Goal: Complete application form: Complete application form

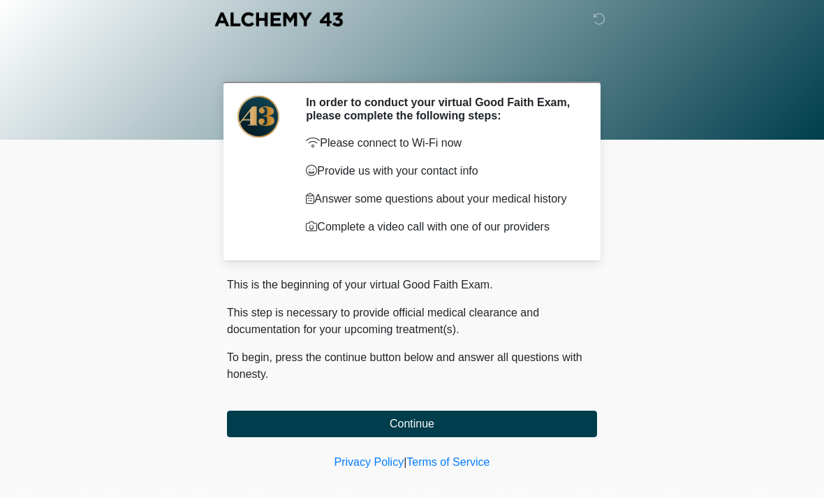
click at [542, 426] on button "Continue" at bounding box center [412, 424] width 370 height 27
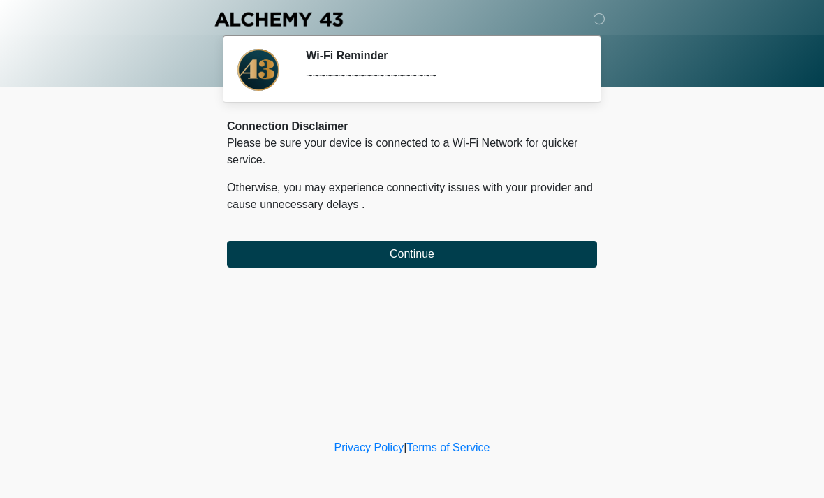
click at [571, 263] on button "Continue" at bounding box center [412, 254] width 370 height 27
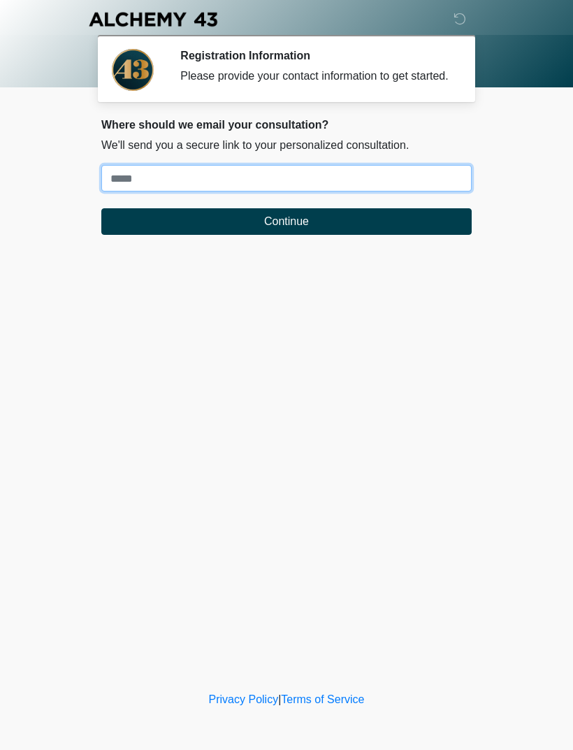
click at [450, 186] on input "Where should we email your treatment plan?" at bounding box center [286, 178] width 370 height 27
type input "**********"
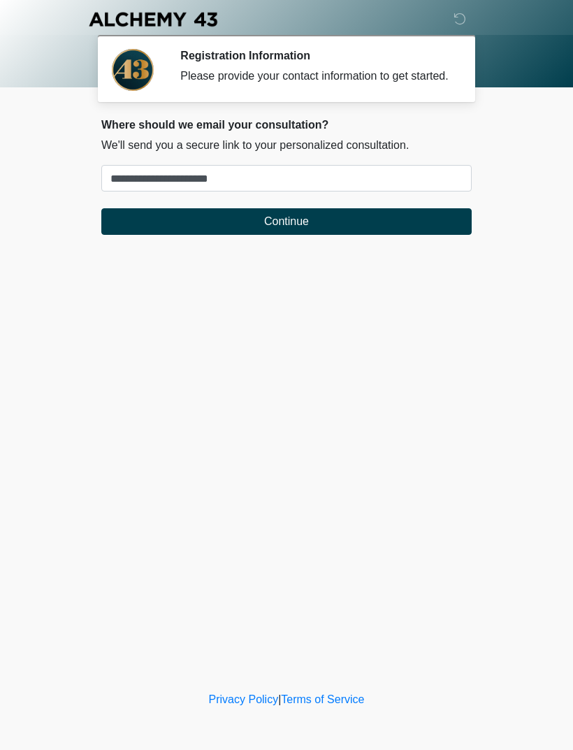
click at [413, 228] on button "Continue" at bounding box center [286, 221] width 370 height 27
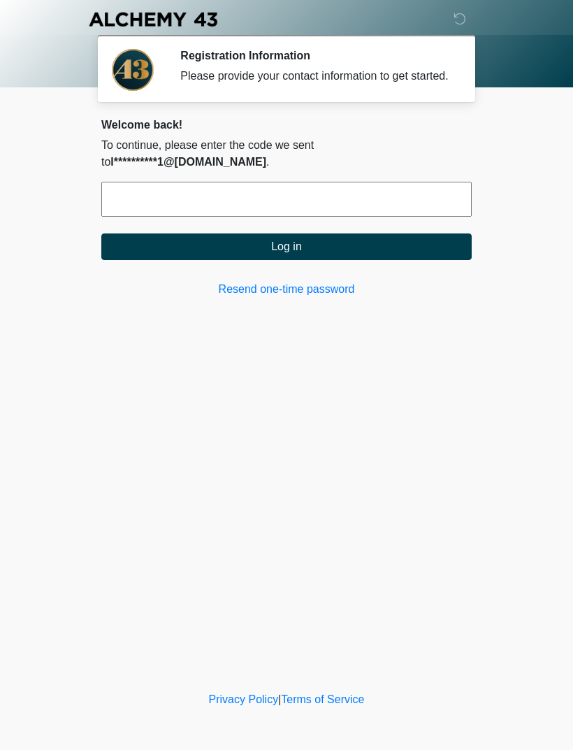
click at [455, 189] on input "text" at bounding box center [286, 199] width 370 height 35
type input "******"
click at [401, 239] on button "Log in" at bounding box center [286, 246] width 370 height 27
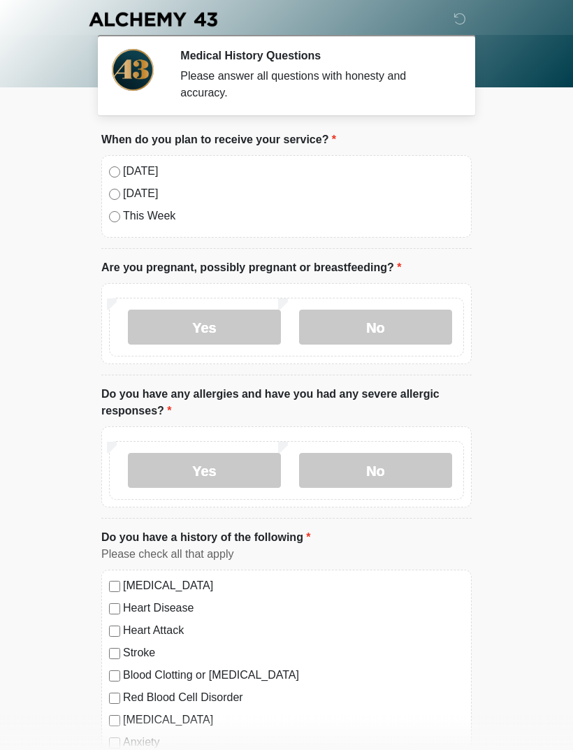
click at [141, 168] on label "Today" at bounding box center [293, 171] width 341 height 17
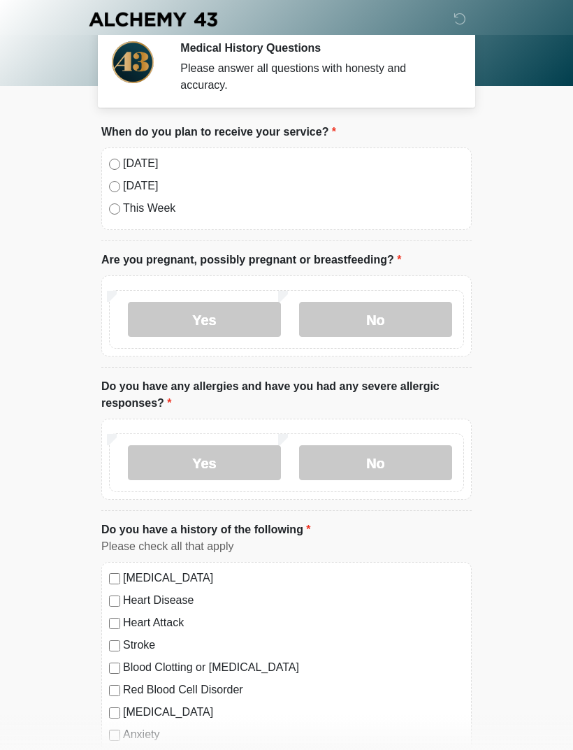
scroll to position [13, 0]
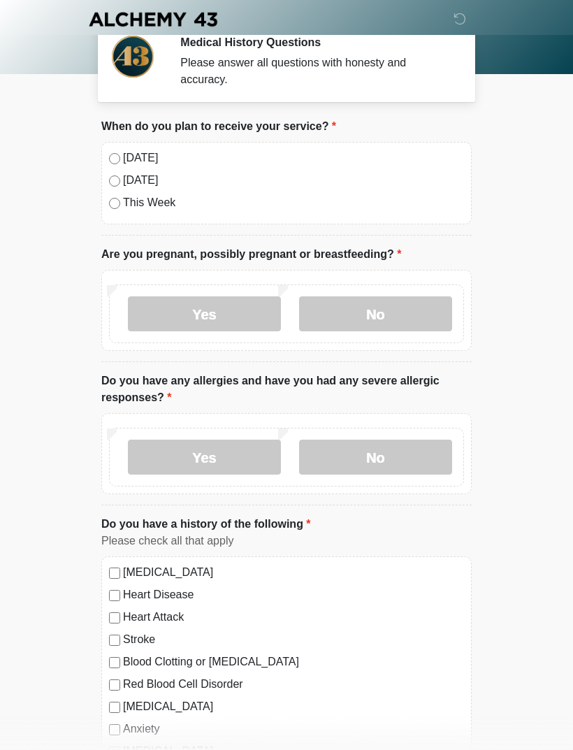
click at [428, 305] on label "No" at bounding box center [375, 313] width 153 height 35
click at [402, 456] on label "No" at bounding box center [375, 456] width 153 height 35
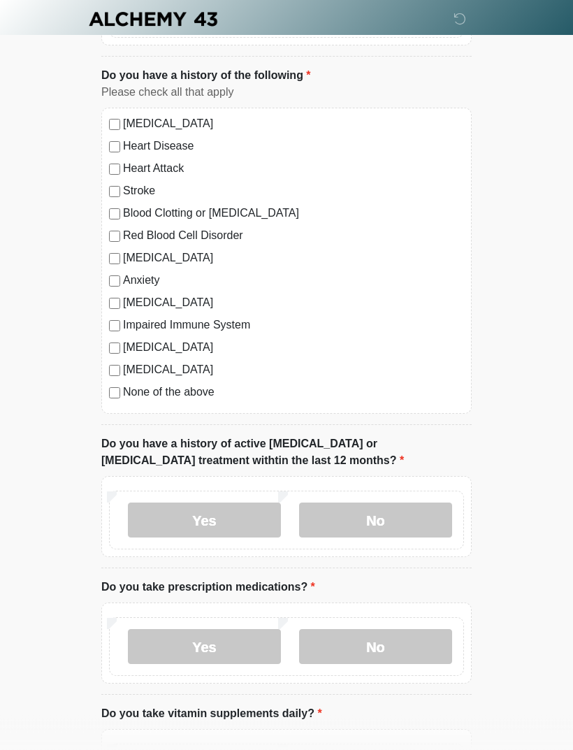
scroll to position [465, 0]
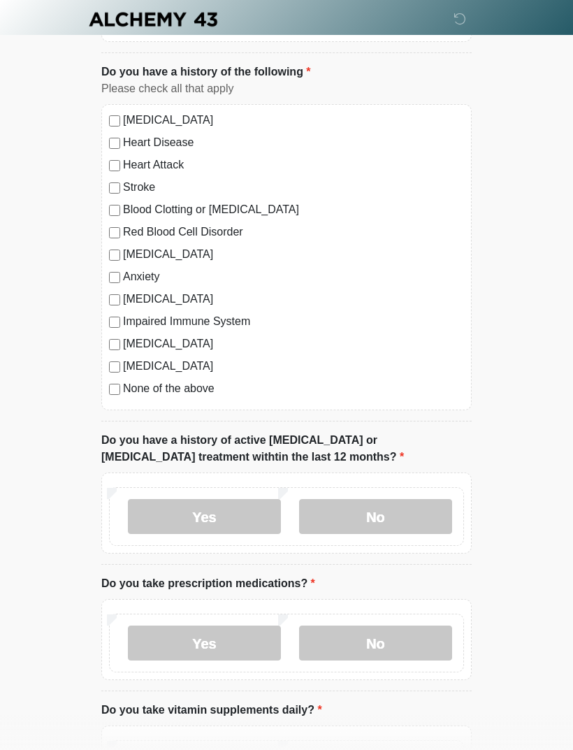
click at [213, 385] on label "None of the above" at bounding box center [293, 388] width 341 height 17
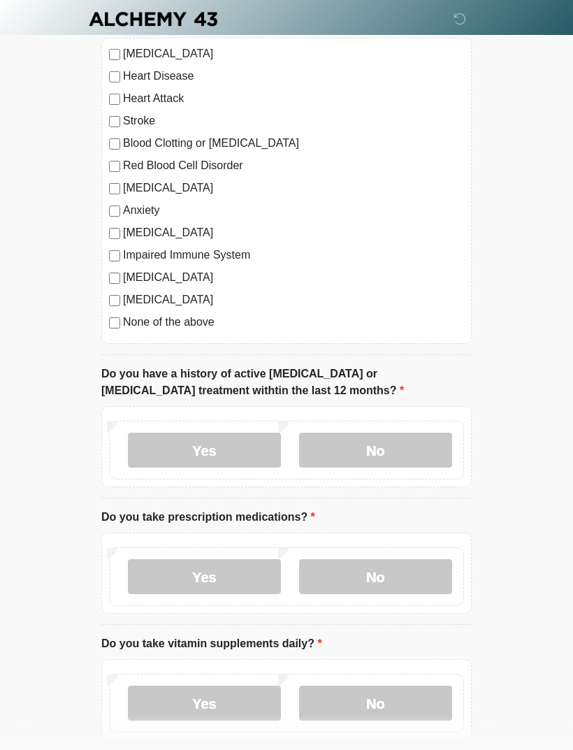
scroll to position [537, 0]
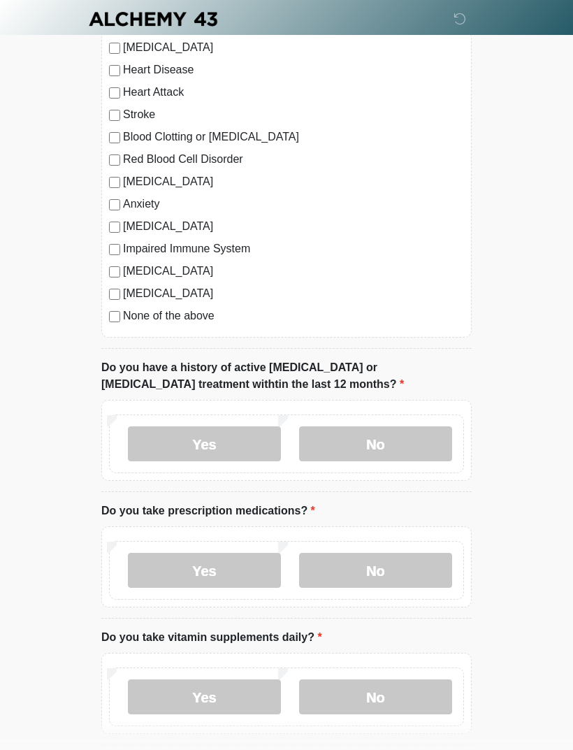
click at [418, 441] on label "No" at bounding box center [375, 444] width 153 height 35
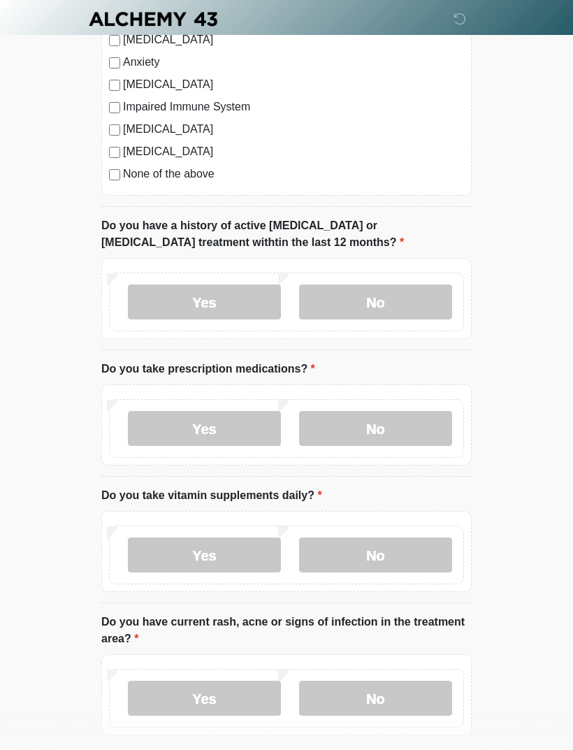
scroll to position [680, 0]
click at [436, 426] on label "No" at bounding box center [375, 428] width 153 height 35
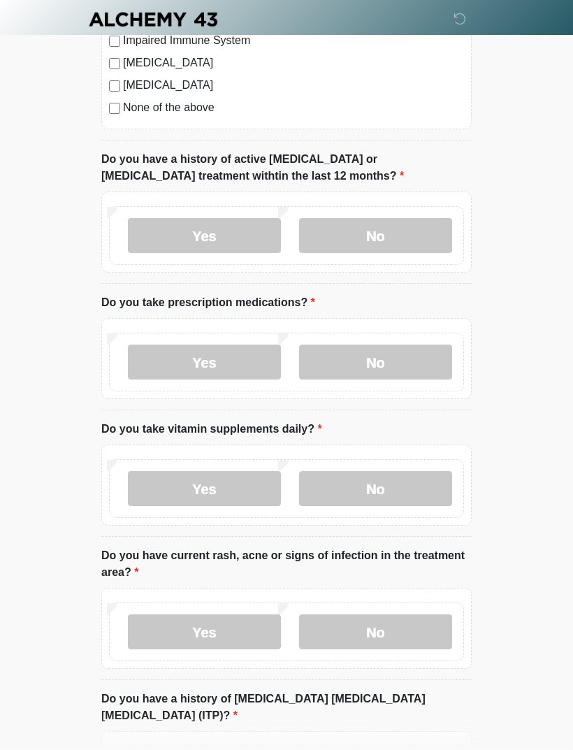
scroll to position [781, 0]
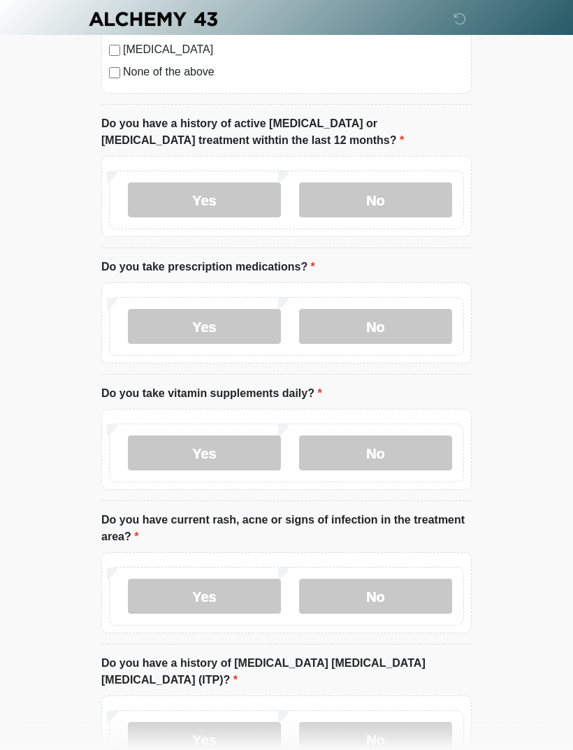
click at [249, 449] on label "Yes" at bounding box center [204, 453] width 153 height 35
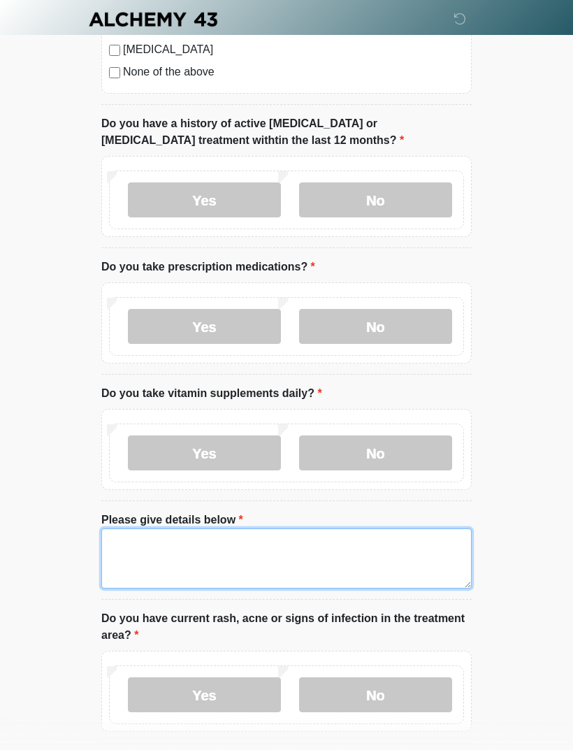
click at [331, 497] on textarea "Please give details below" at bounding box center [286, 558] width 370 height 60
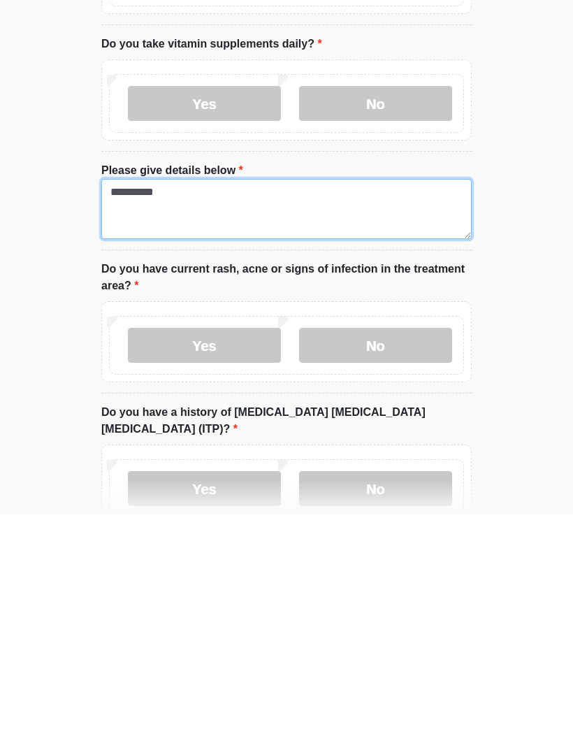
scroll to position [896, 0]
type textarea "*********"
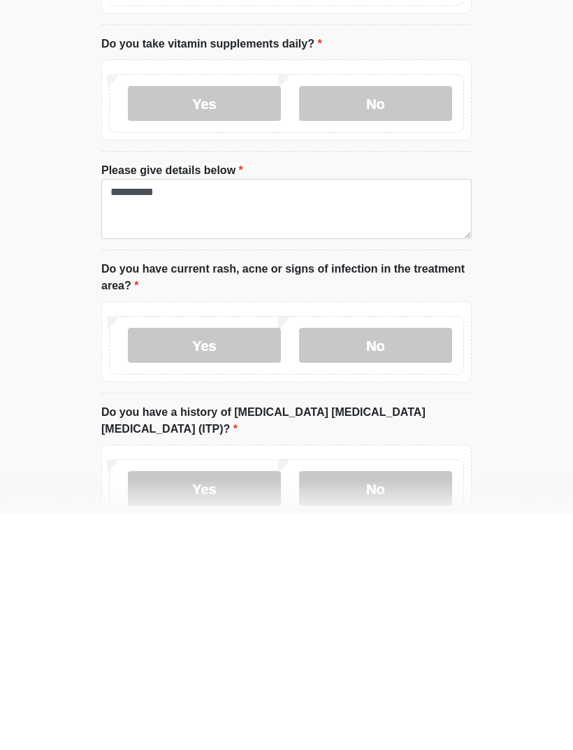
click at [439, 497] on label "No" at bounding box center [375, 580] width 153 height 35
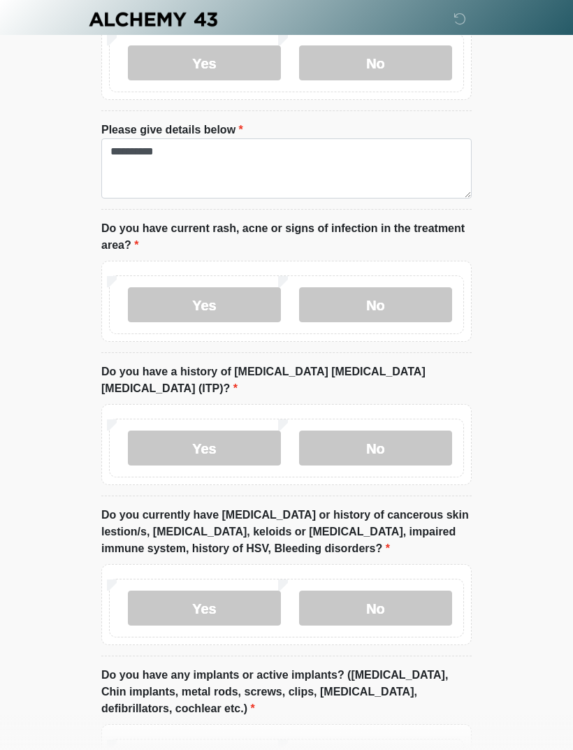
scroll to position [1175, 0]
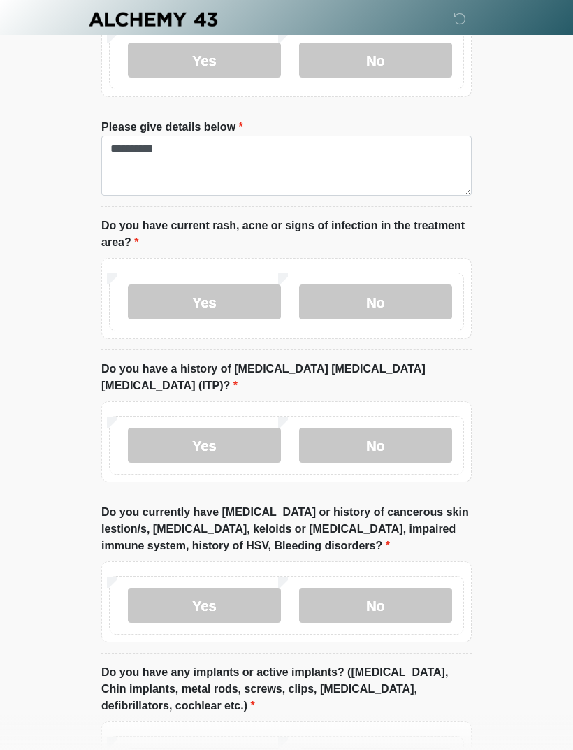
click at [431, 428] on label "No" at bounding box center [375, 445] width 153 height 35
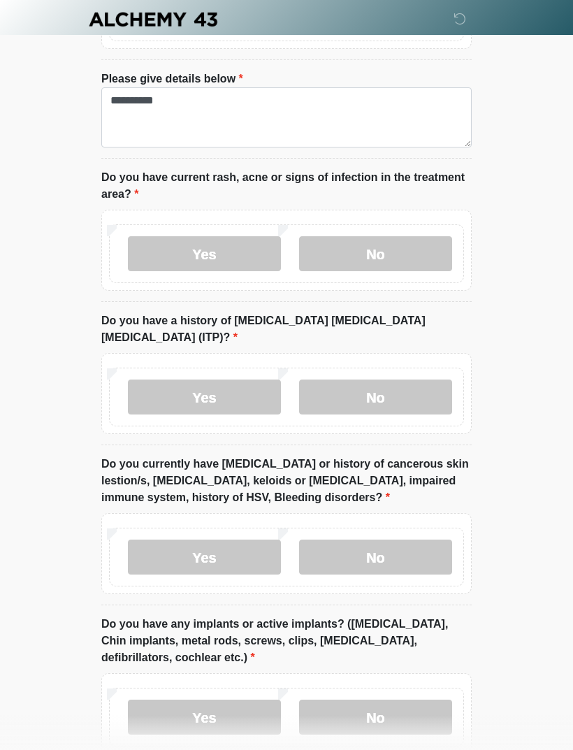
scroll to position [1286, 0]
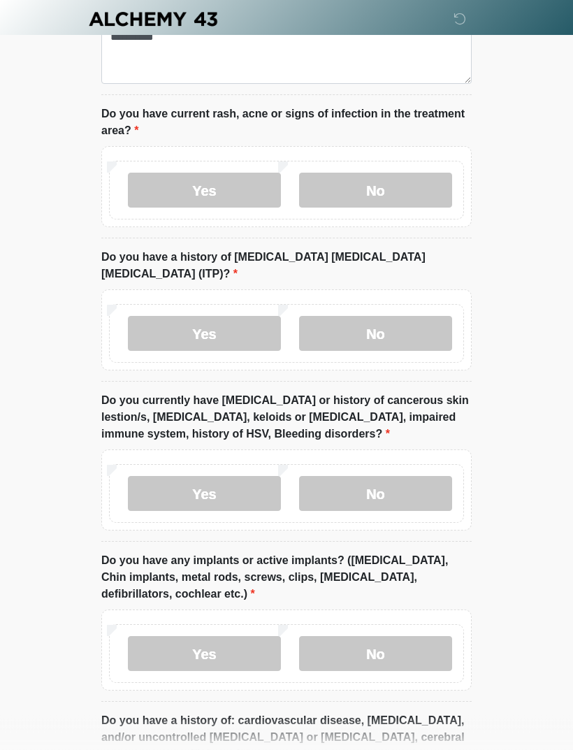
click at [402, 477] on label "No" at bounding box center [375, 494] width 153 height 35
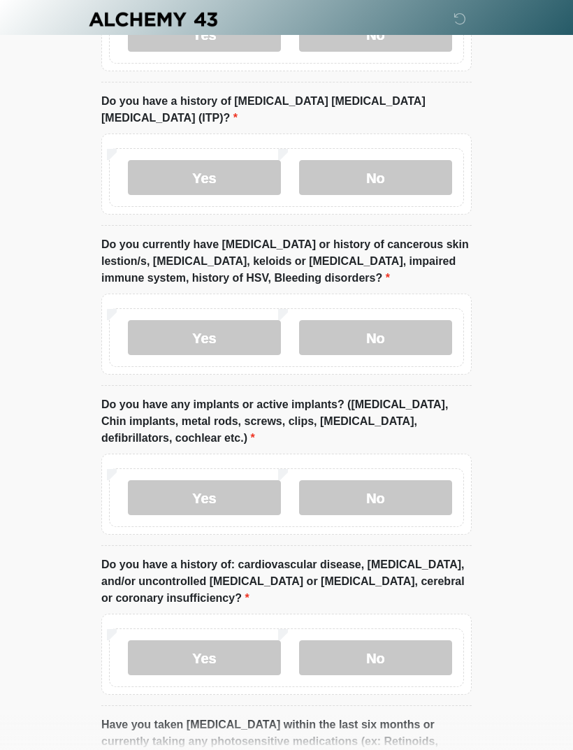
scroll to position [1461, 0]
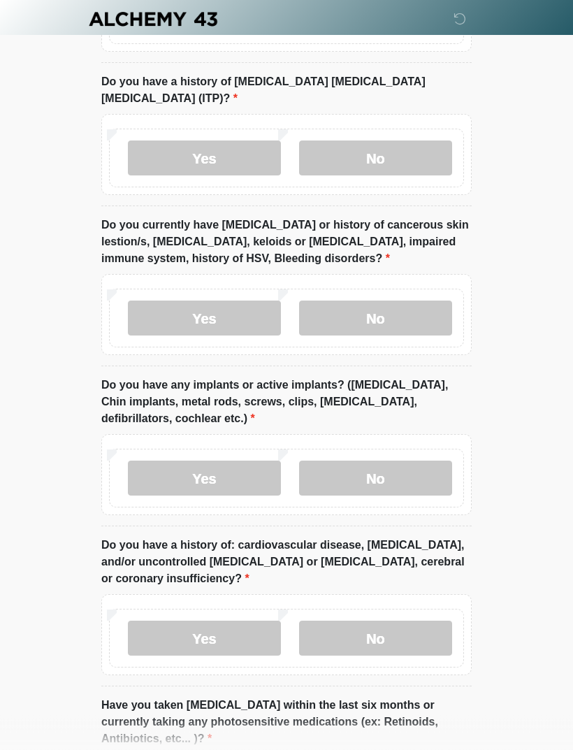
click at [217, 461] on label "Yes" at bounding box center [204, 478] width 153 height 35
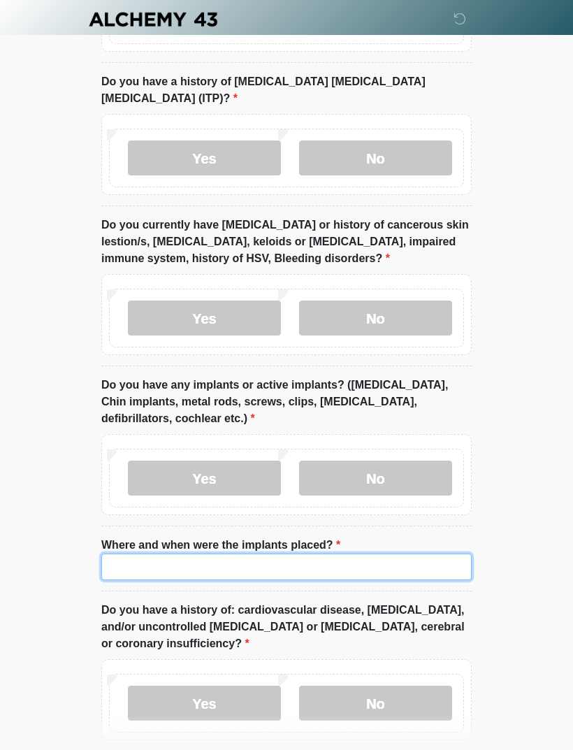
click at [348, 497] on input "Where and when were the implants placed?" at bounding box center [286, 566] width 370 height 27
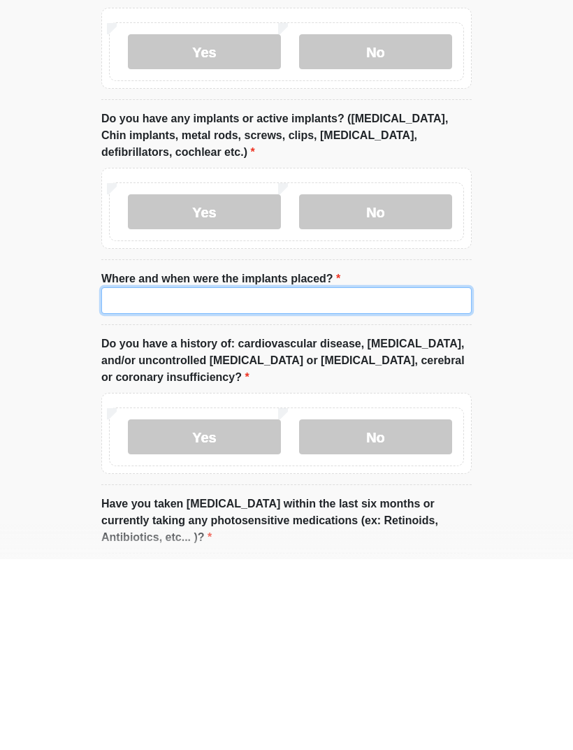
type input "*"
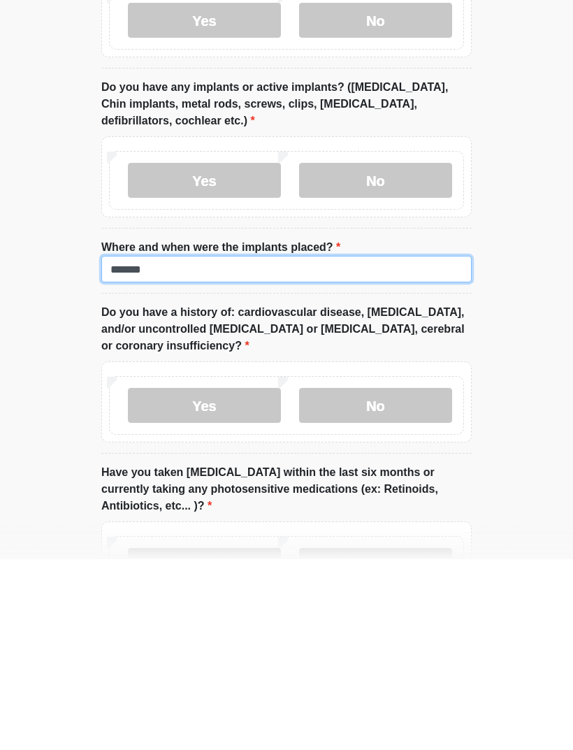
scroll to position [1597, 0]
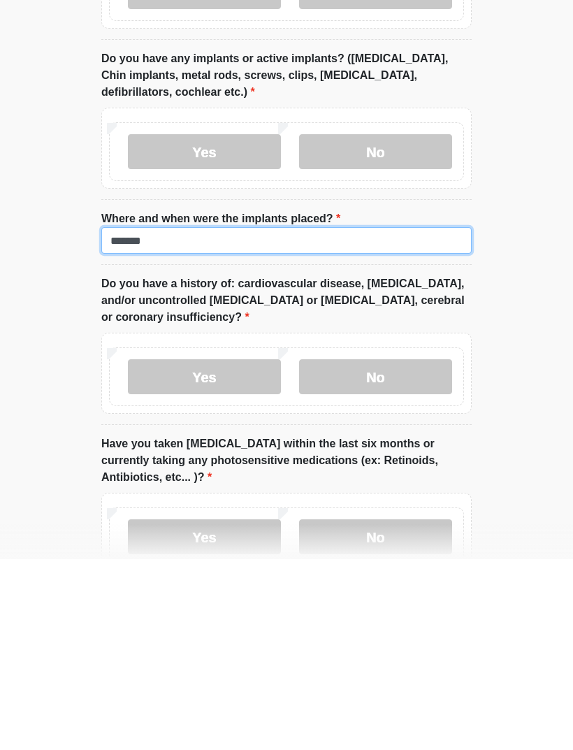
type input "******"
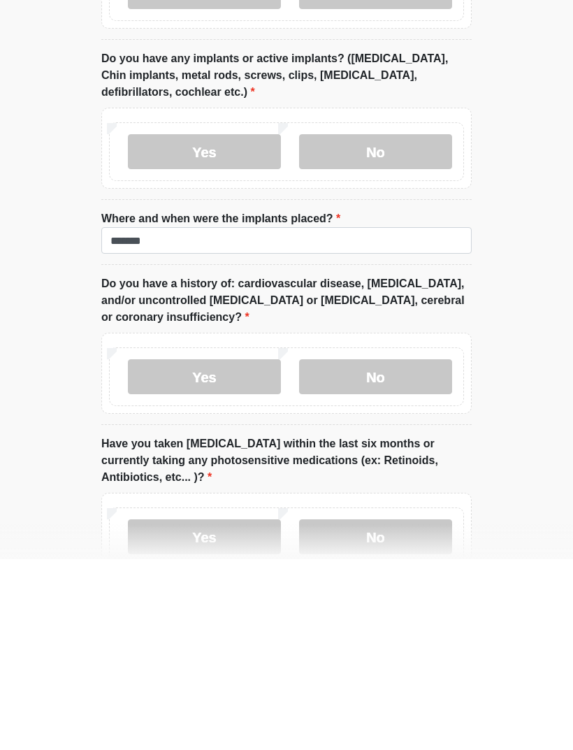
click at [427, 497] on label "No" at bounding box center [375, 567] width 153 height 35
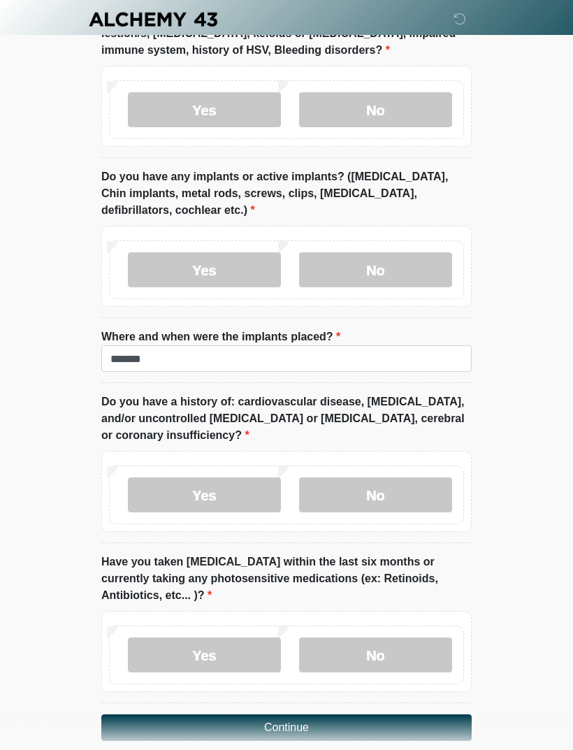
click at [418, 497] on label "No" at bounding box center [375, 654] width 153 height 35
click at [428, 497] on button "Continue" at bounding box center [286, 727] width 370 height 27
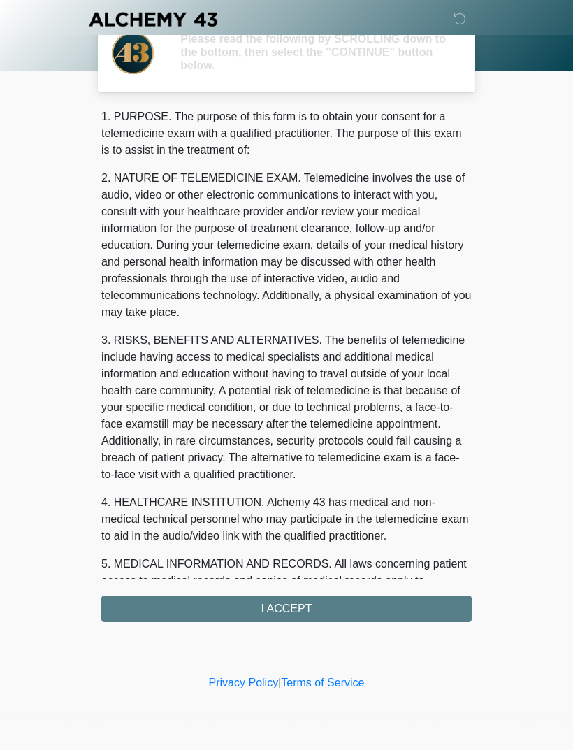
scroll to position [0, 0]
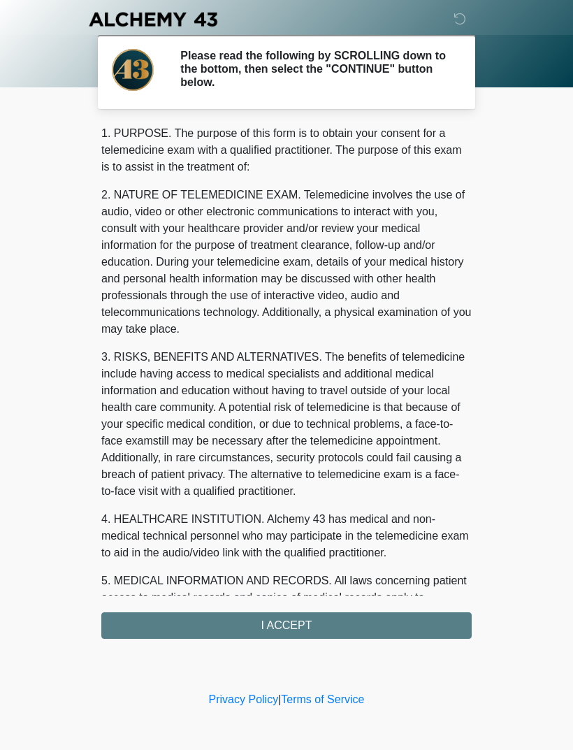
click at [404, 497] on div "1. PURPOSE. The purpose of this form is to obtain your consent for a telemedici…" at bounding box center [286, 382] width 370 height 514
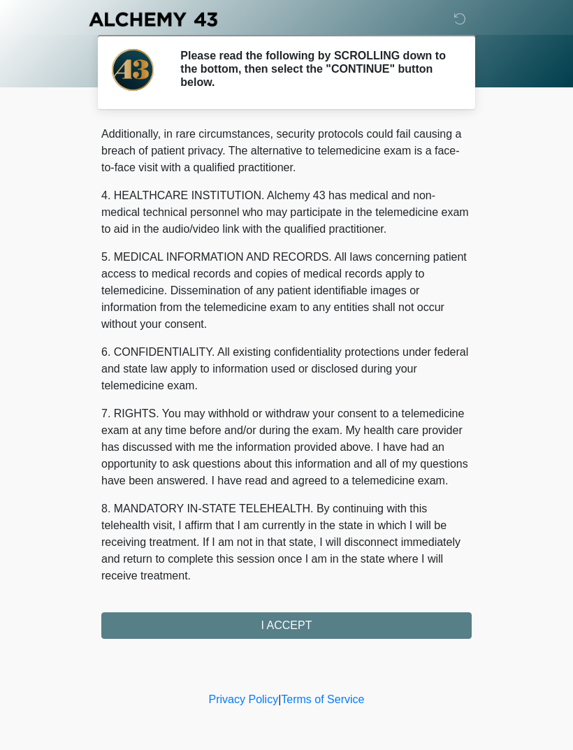
scroll to position [340, 0]
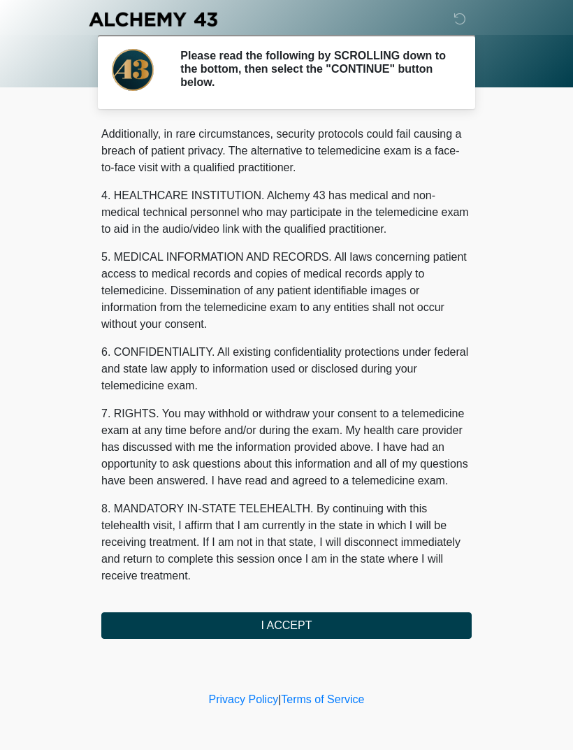
click at [365, 497] on button "I ACCEPT" at bounding box center [286, 625] width 370 height 27
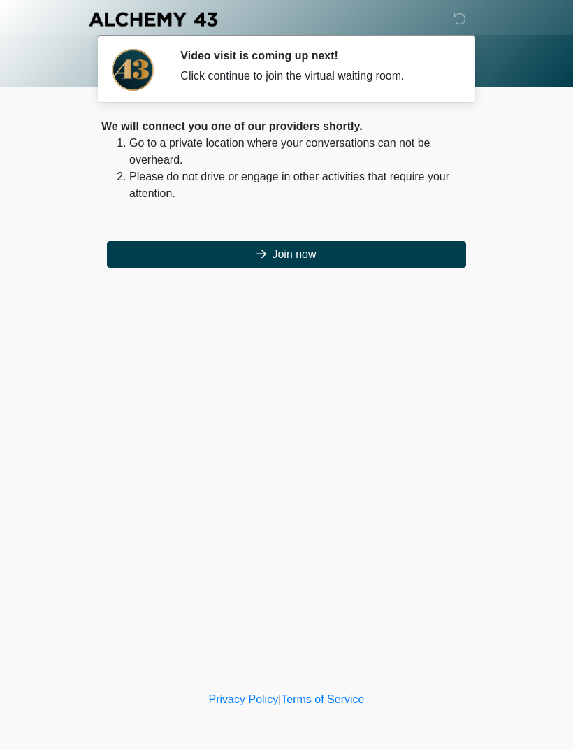
click at [428, 252] on button "Join now" at bounding box center [286, 254] width 359 height 27
